Goal: Obtain resource: Obtain resource

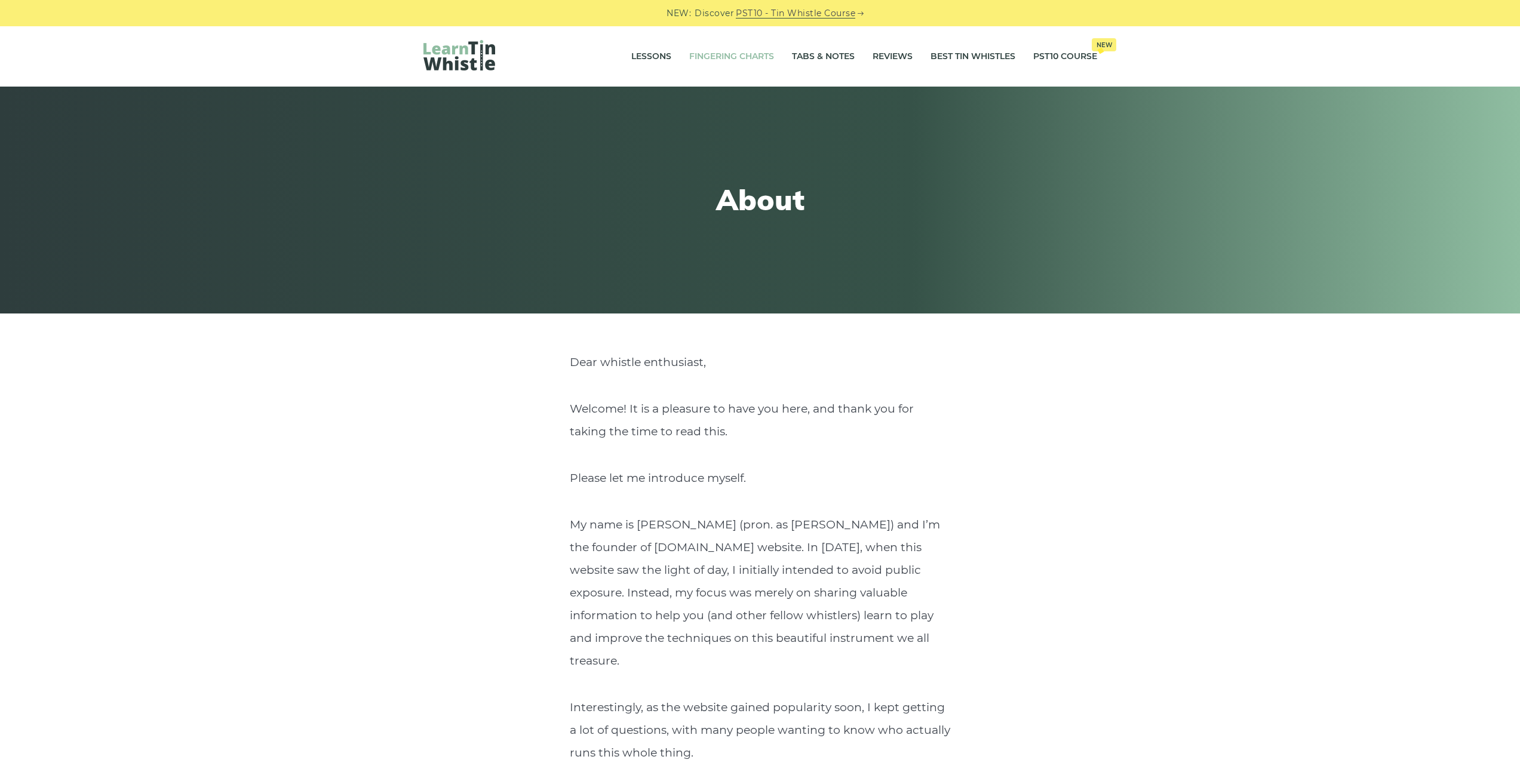
click at [731, 49] on link "Fingering Charts" at bounding box center [732, 56] width 85 height 30
click at [737, 60] on link "Fingering Charts" at bounding box center [732, 56] width 85 height 30
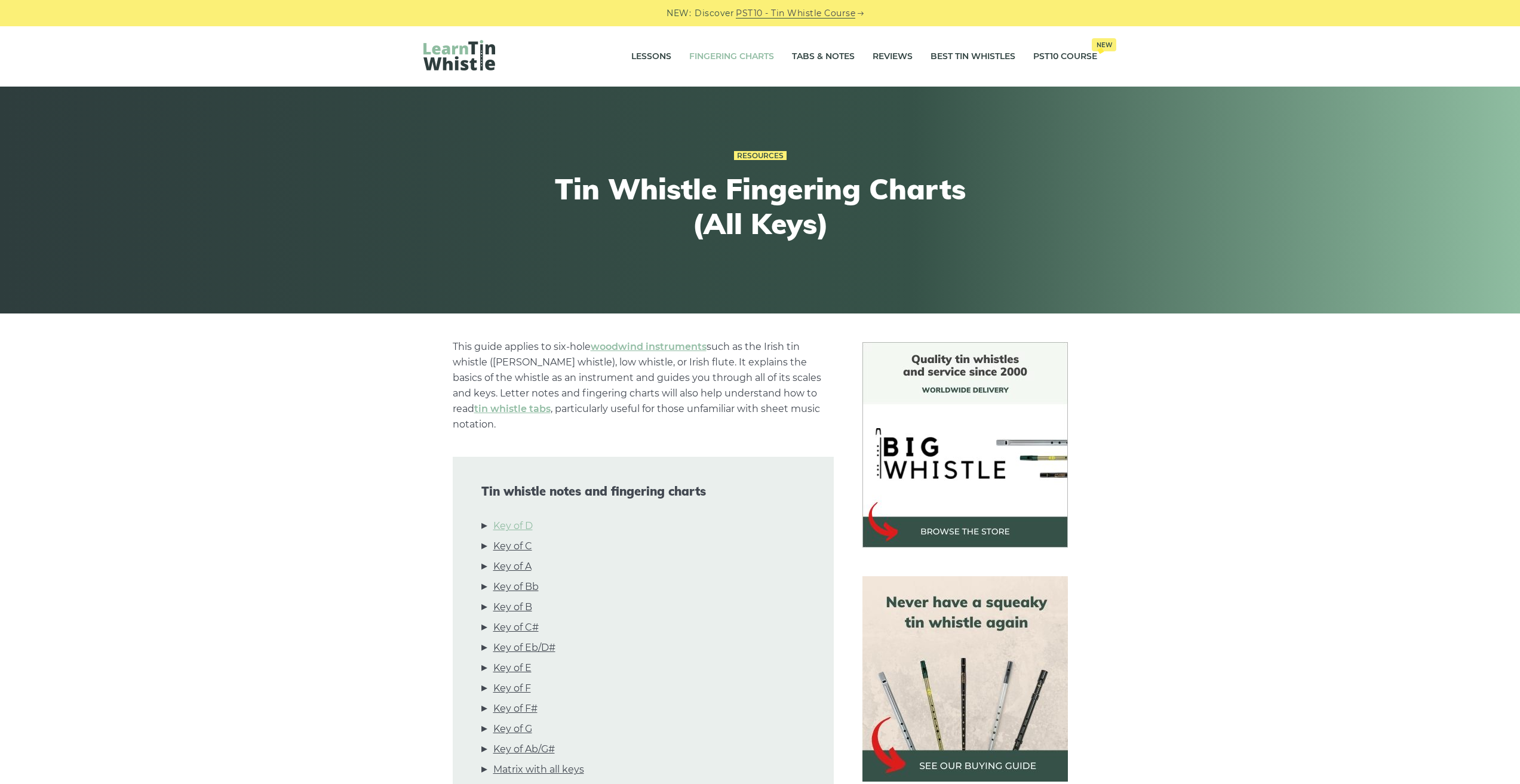
click at [509, 518] on link "Key of D" at bounding box center [514, 526] width 40 height 16
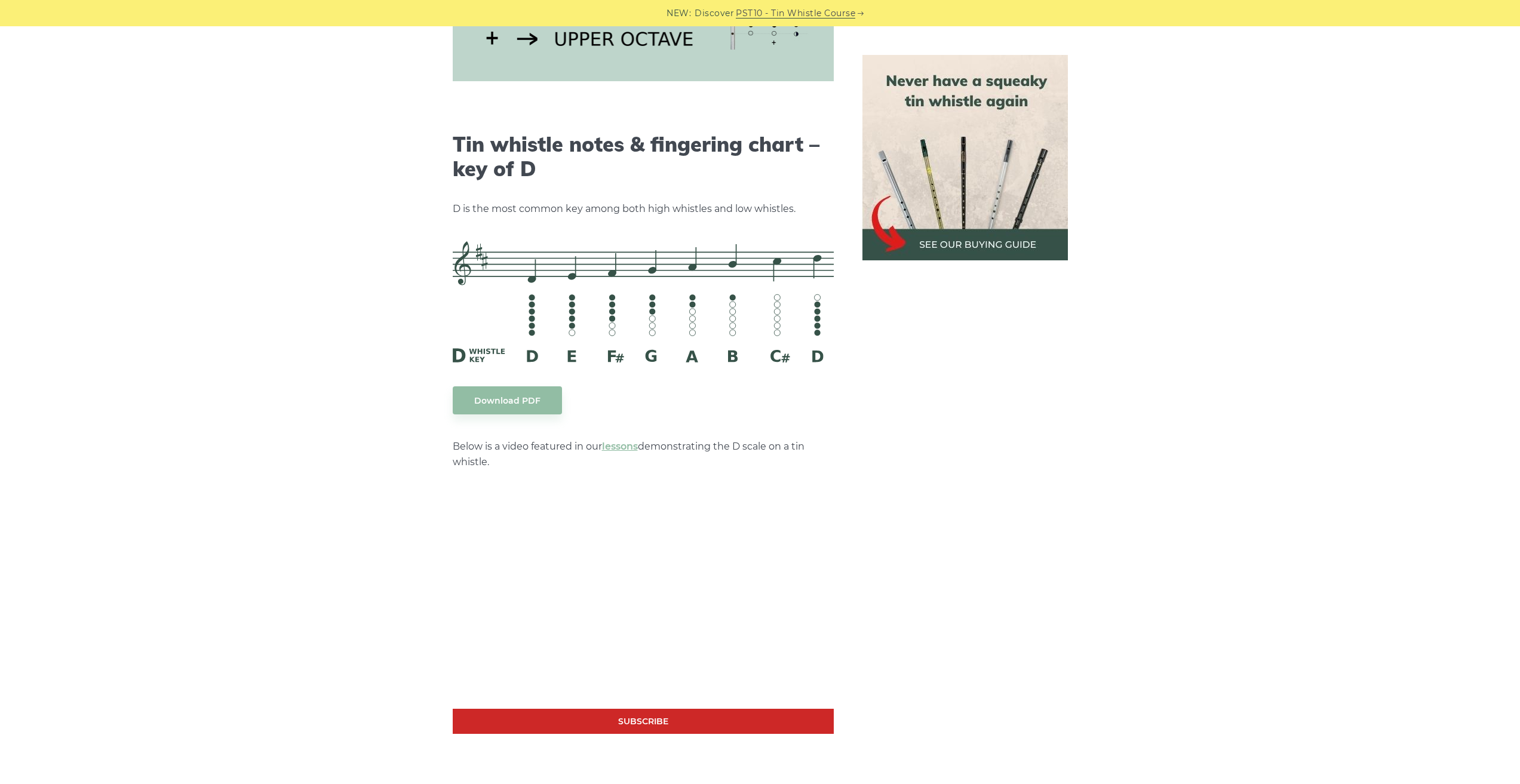
scroll to position [1860, 0]
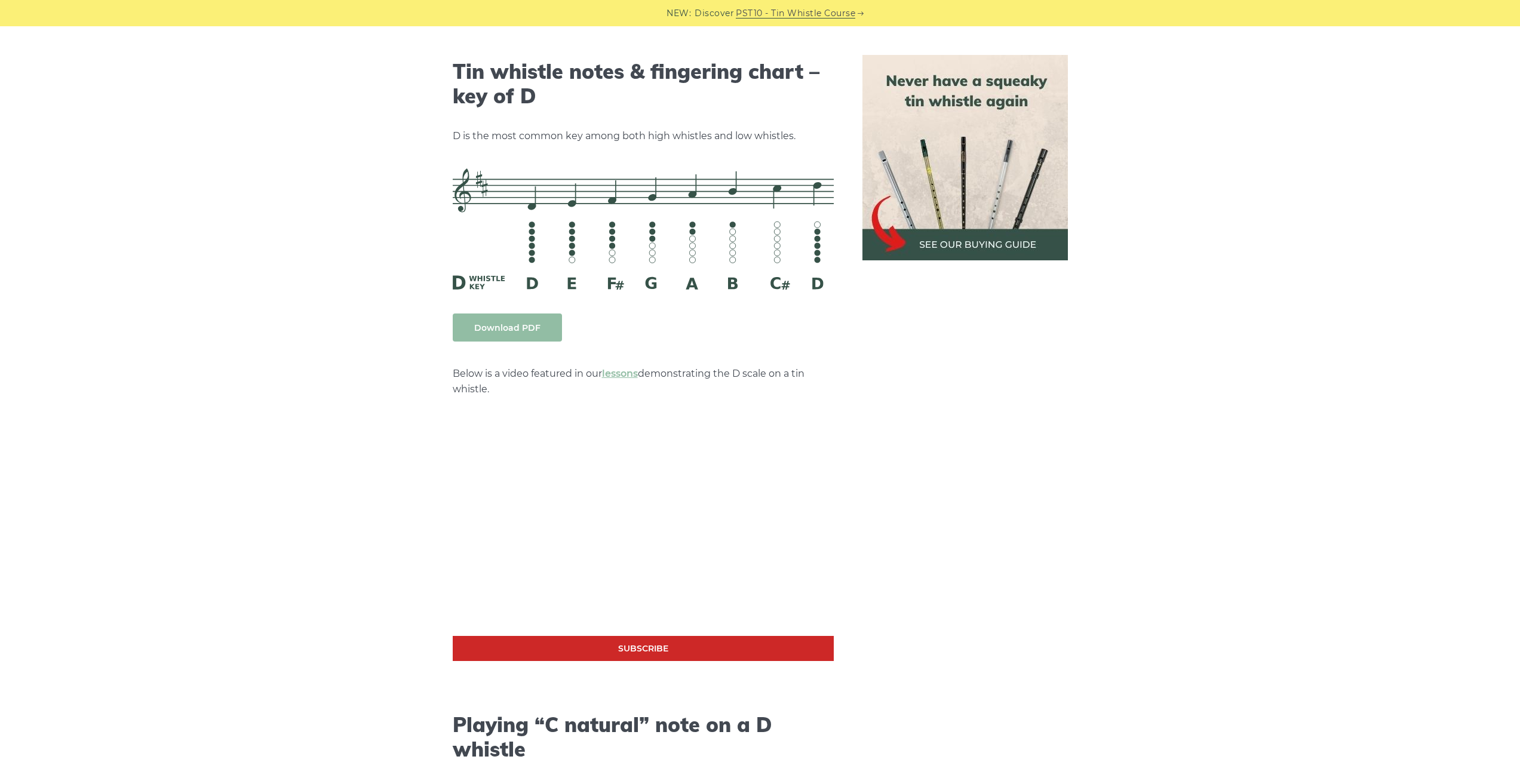
click at [516, 313] on link "Download PDF" at bounding box center [508, 327] width 109 height 28
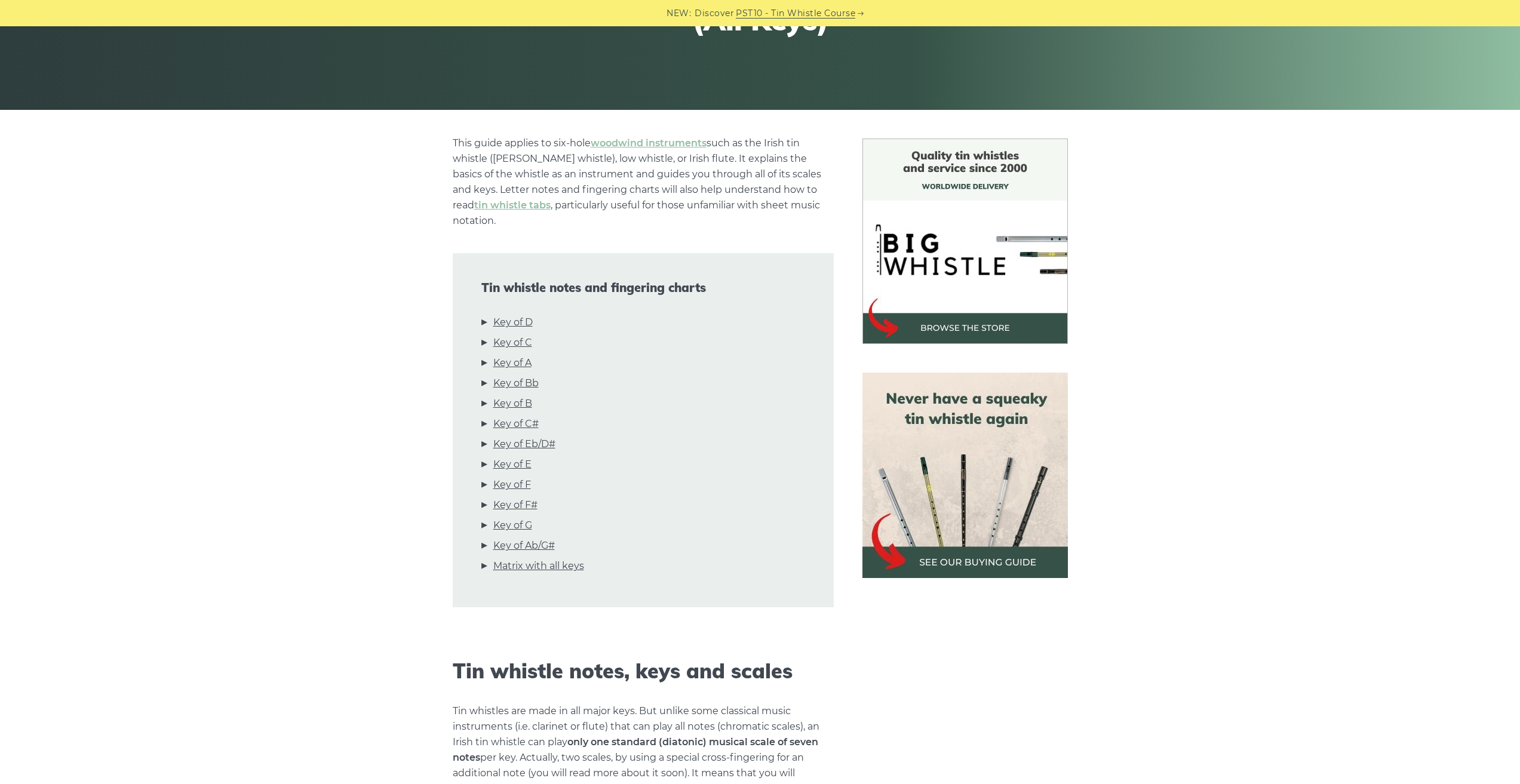
scroll to position [228, 0]
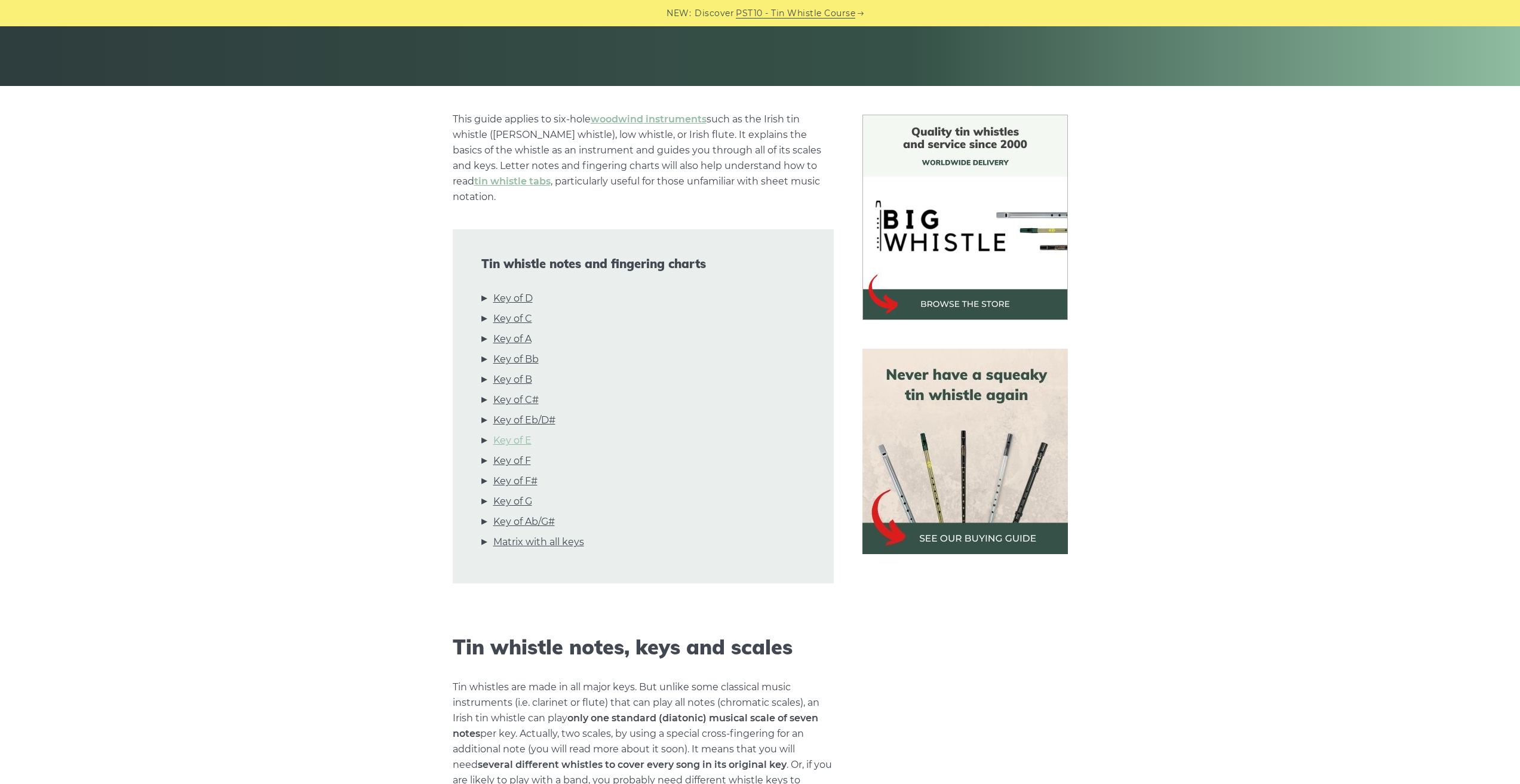
click at [524, 433] on link "Key of E" at bounding box center [513, 441] width 39 height 16
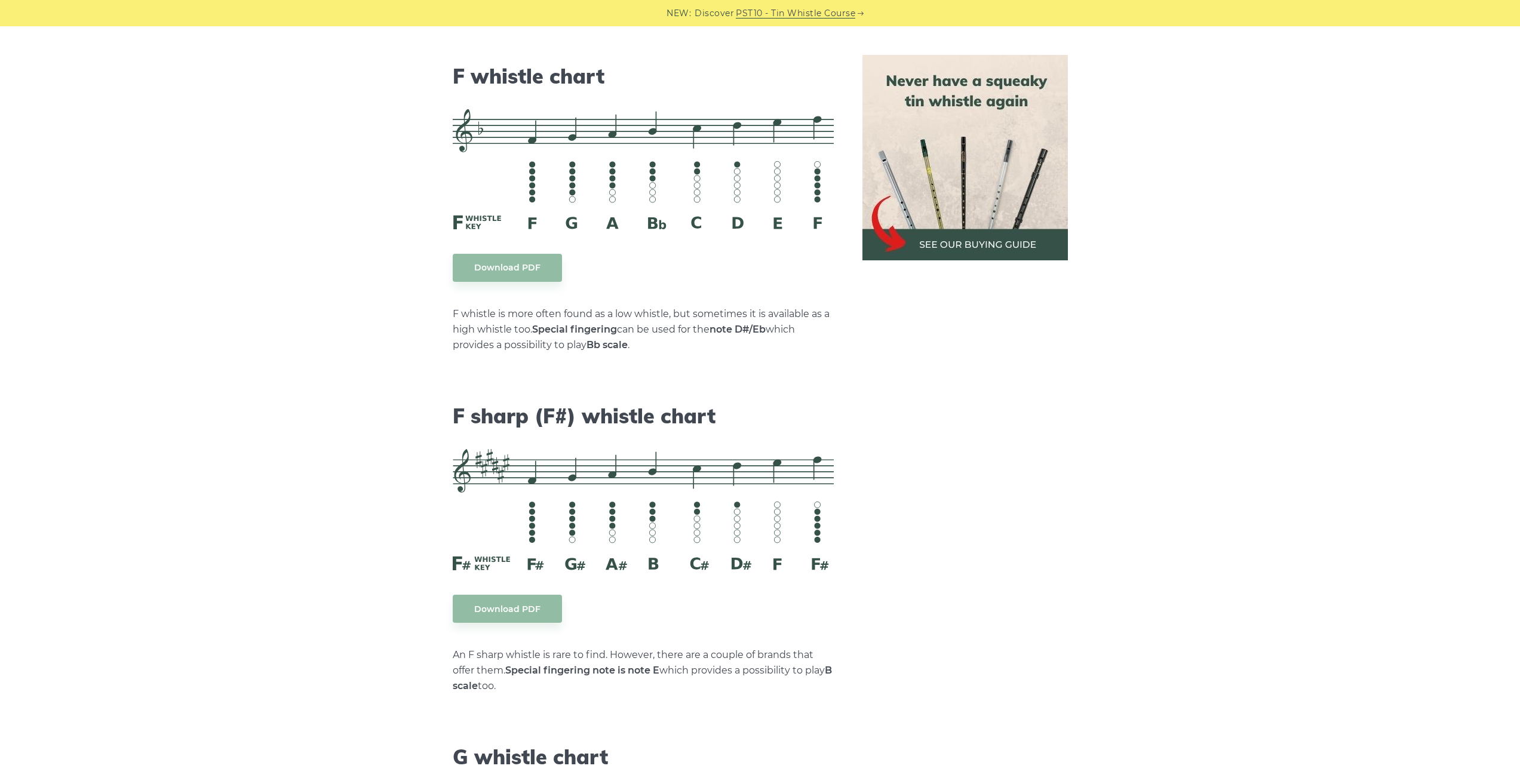
scroll to position [5522, 0]
